Goal: Task Accomplishment & Management: Manage account settings

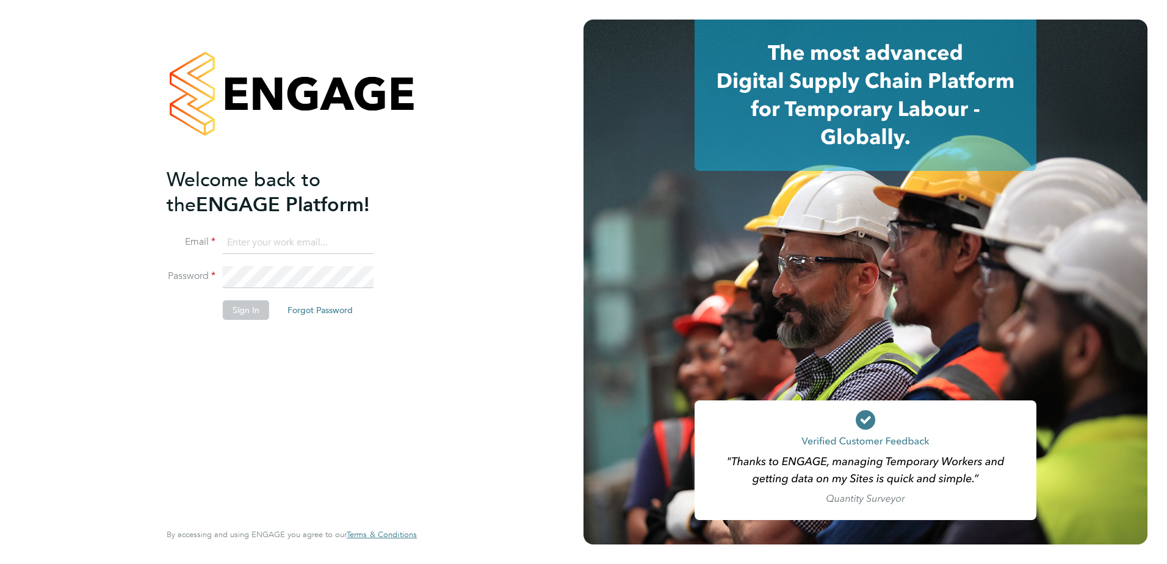
type input "[EMAIL_ADDRESS][PERSON_NAME][DOMAIN_NAME]"
click at [286, 361] on div "Welcome back to the ENGAGE Platform! Email [EMAIL_ADDRESS][PERSON_NAME][DOMAIN_…" at bounding box center [286, 342] width 238 height 351
click at [240, 317] on button "Sign In" at bounding box center [246, 310] width 46 height 20
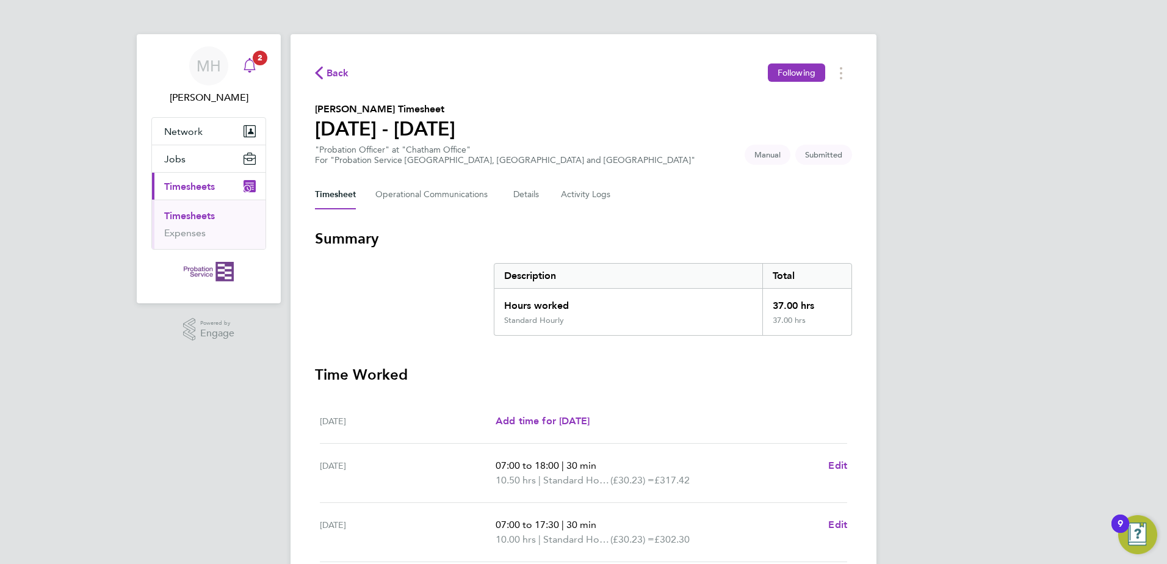
click at [250, 63] on icon "Main navigation" at bounding box center [249, 65] width 15 height 15
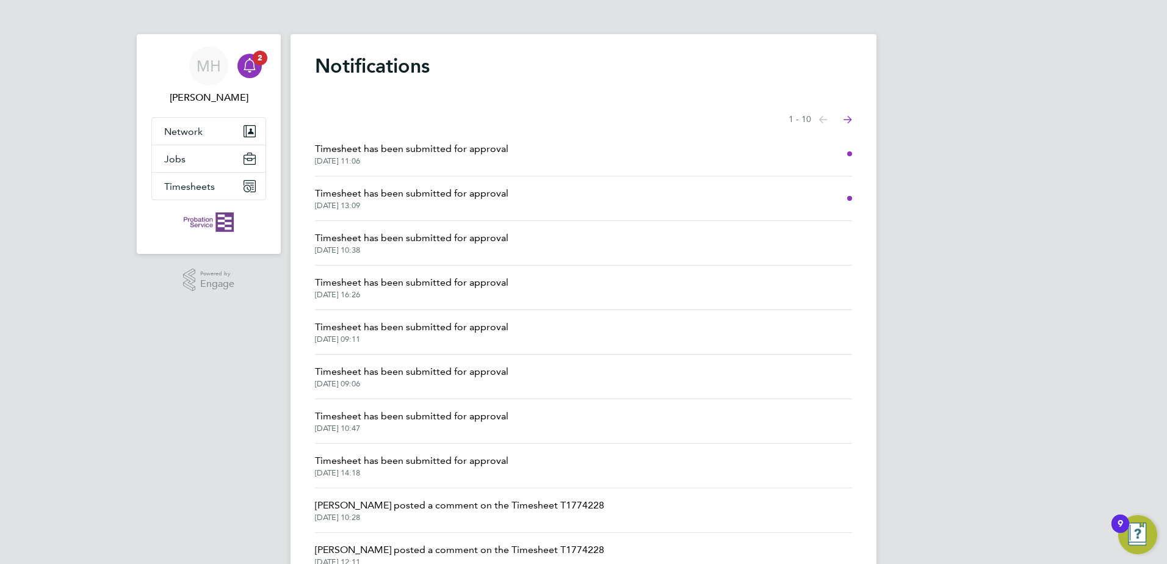
click at [463, 196] on span "Timesheet has been submitted for approval" at bounding box center [411, 193] width 193 height 15
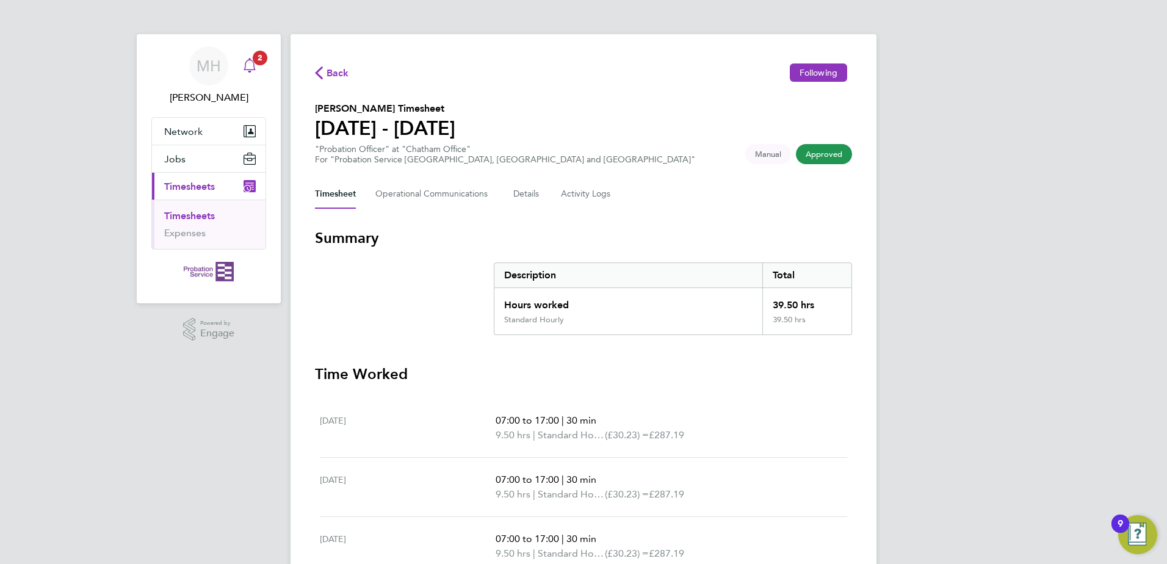
click at [243, 71] on icon "Main navigation" at bounding box center [249, 65] width 15 height 15
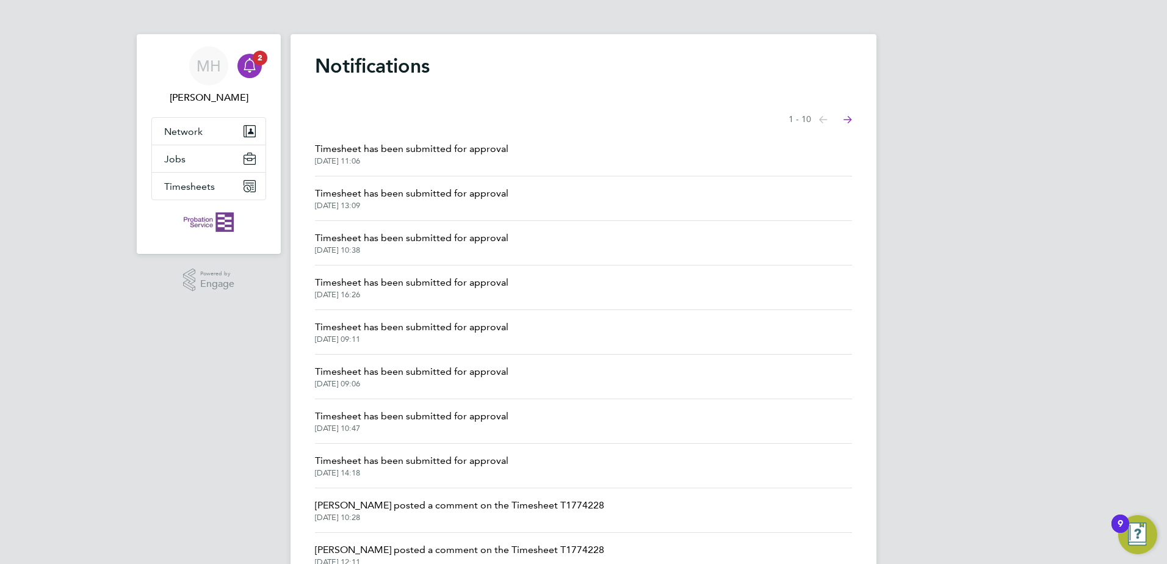
click at [399, 170] on li "Timesheet has been submitted for approval 03 Sep 2025, 11:06" at bounding box center [583, 154] width 537 height 45
click at [397, 159] on span "03 Sep 2025, 11:06" at bounding box center [411, 161] width 193 height 10
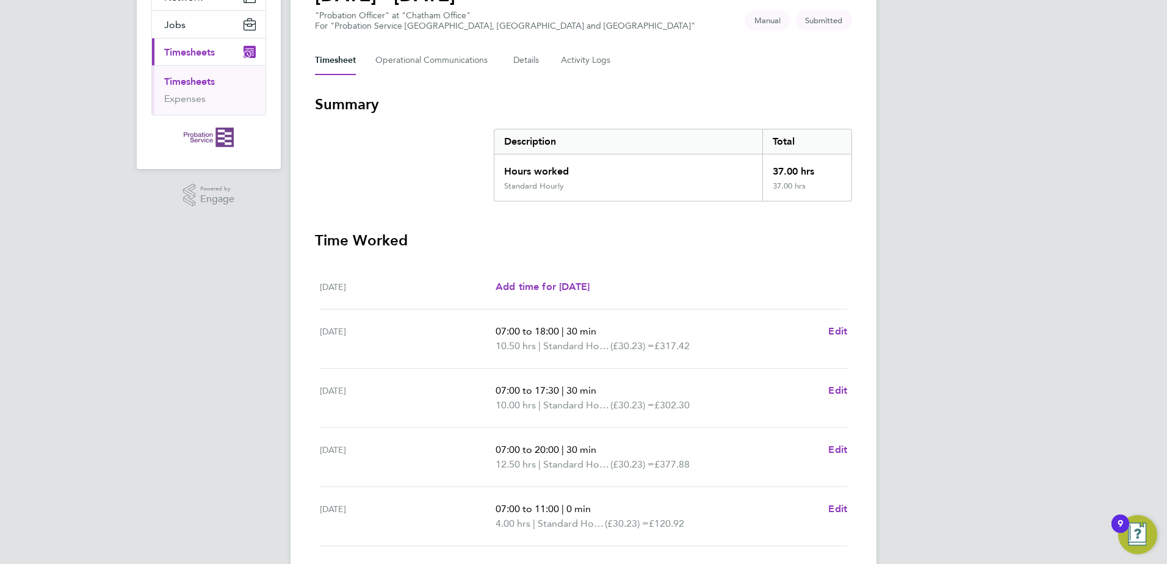
scroll to position [305, 0]
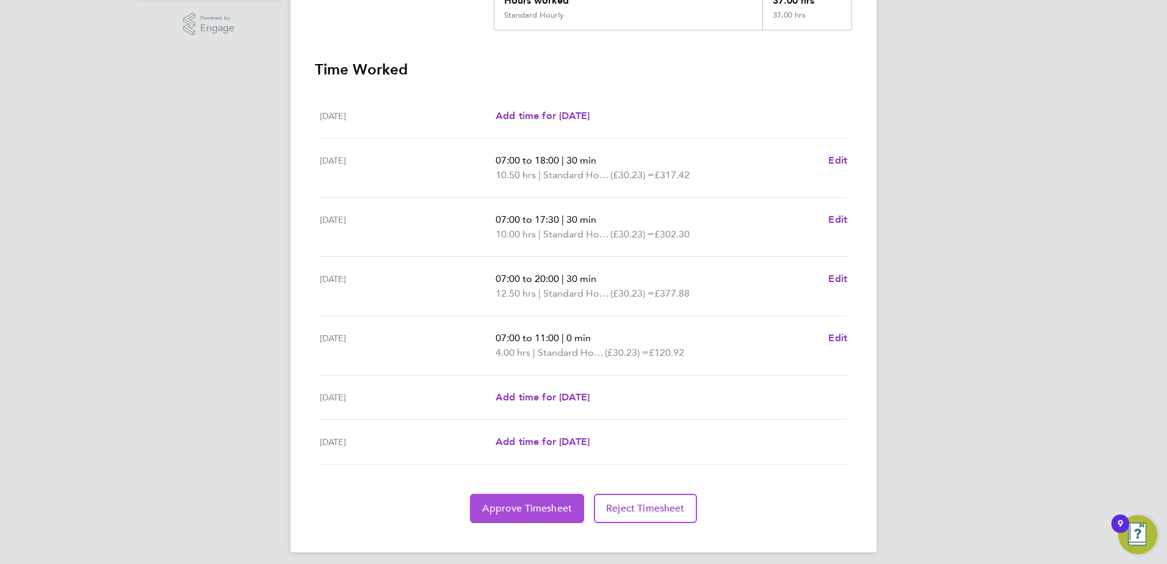
click at [536, 508] on span "Approve Timesheet" at bounding box center [527, 508] width 90 height 12
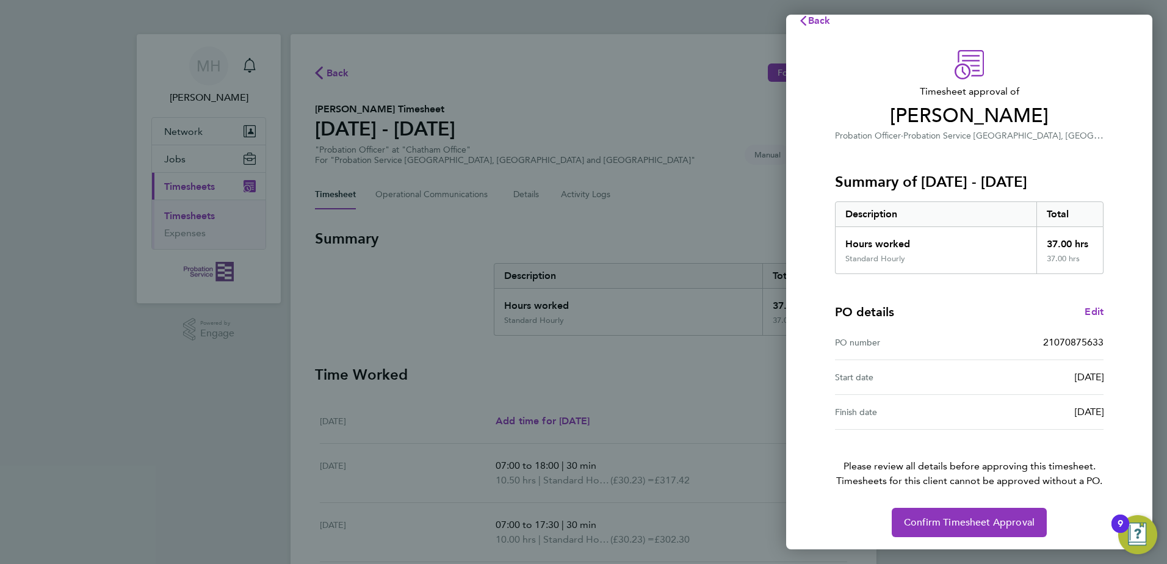
scroll to position [21, 0]
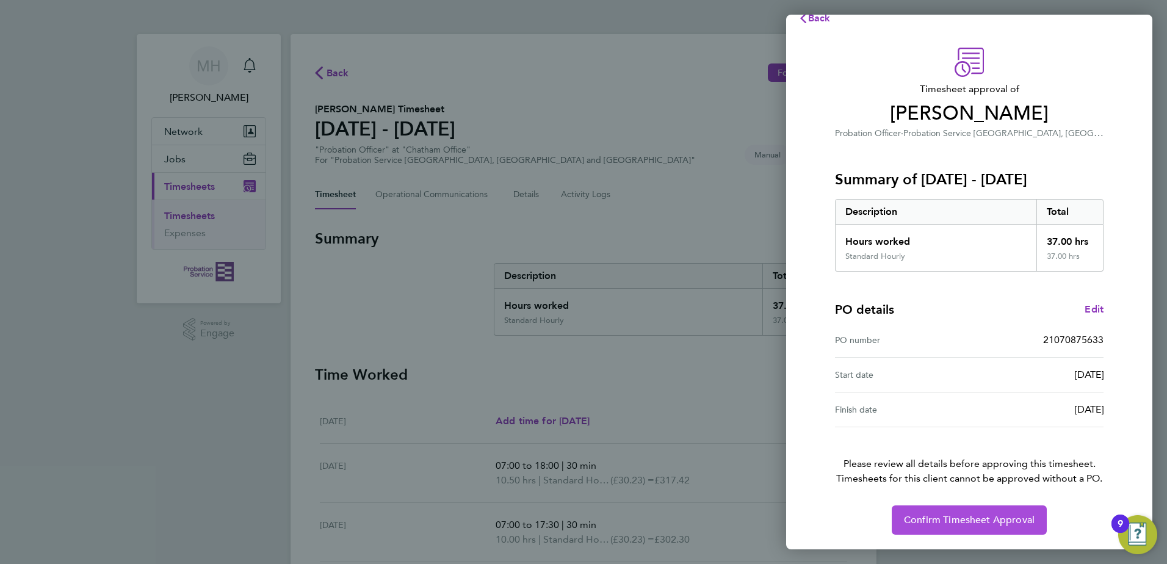
click at [978, 514] on span "Confirm Timesheet Approval" at bounding box center [969, 520] width 131 height 12
